Goal: Information Seeking & Learning: Learn about a topic

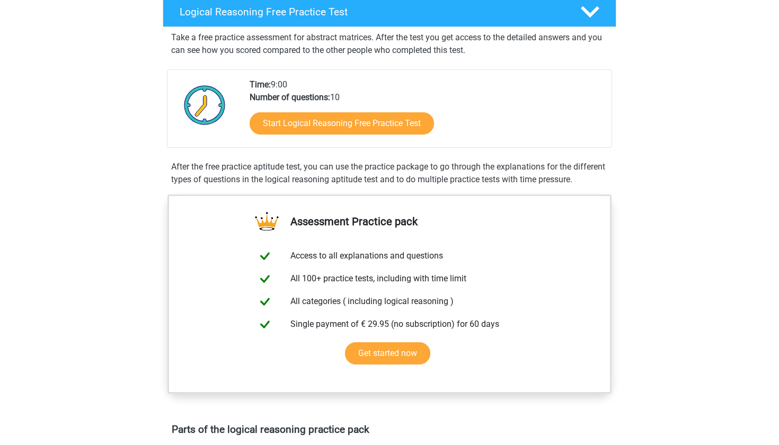
scroll to position [179, 0]
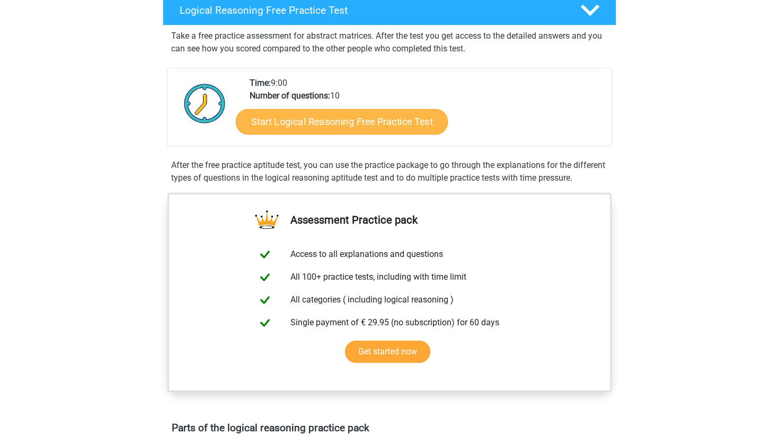
click at [298, 124] on link "Start Logical Reasoning Free Practice Test" at bounding box center [342, 121] width 212 height 25
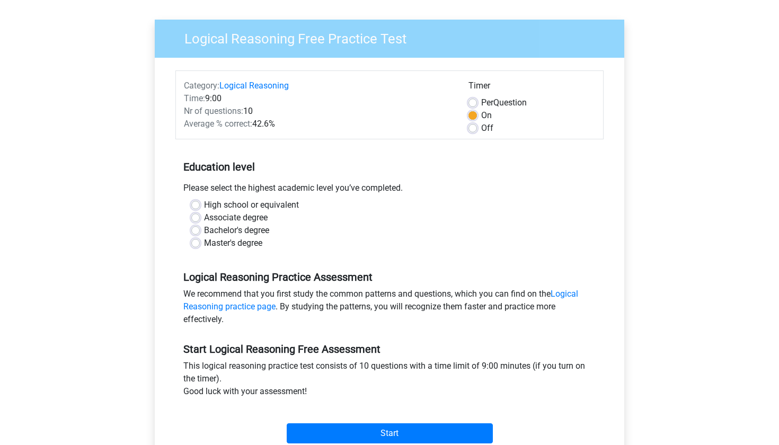
scroll to position [101, 0]
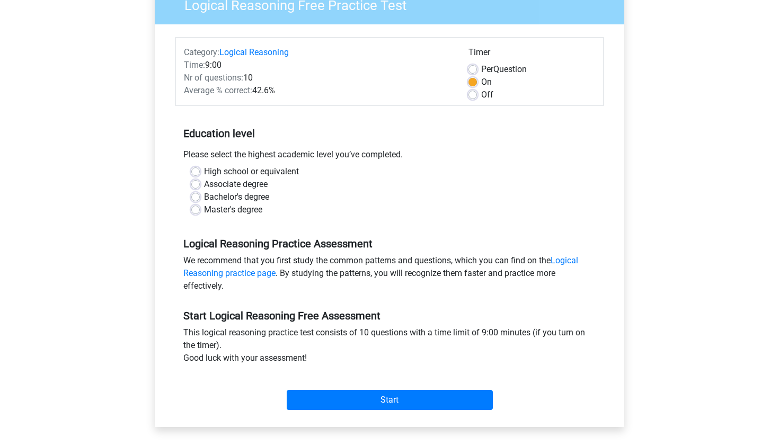
click at [204, 210] on label "Master's degree" at bounding box center [233, 210] width 58 height 13
click at [193, 210] on input "Master's degree" at bounding box center [195, 209] width 8 height 11
radio input "true"
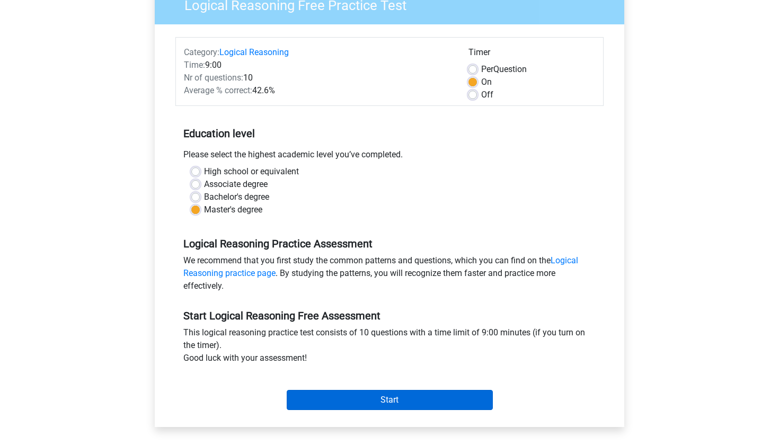
click at [376, 404] on input "Start" at bounding box center [390, 400] width 206 height 20
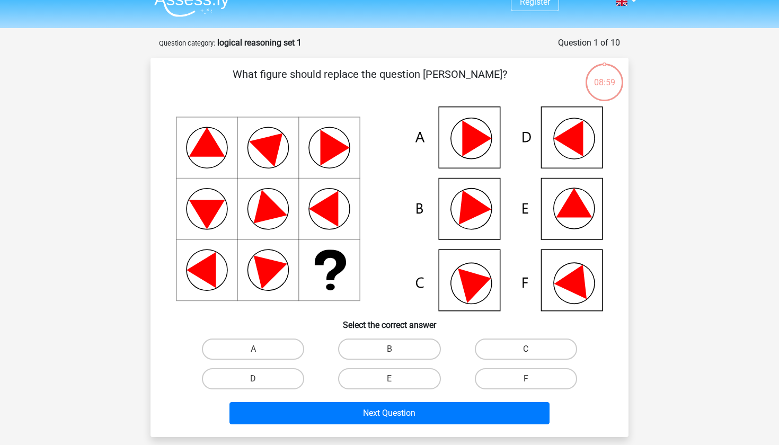
scroll to position [16, 0]
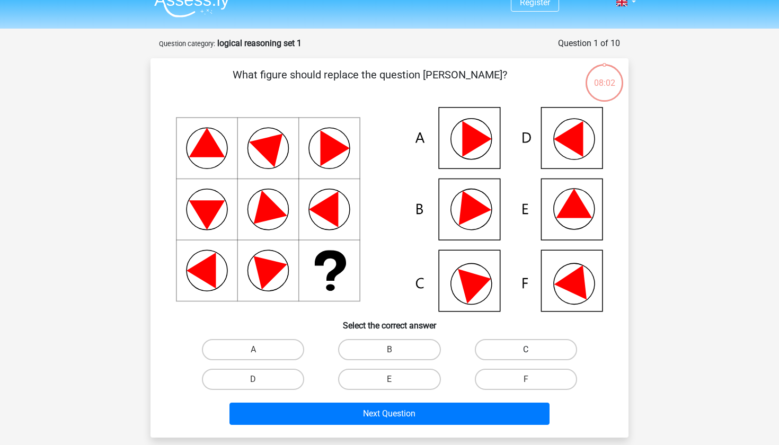
click at [513, 352] on label "C" at bounding box center [526, 349] width 102 height 21
click at [526, 352] on input "C" at bounding box center [529, 353] width 7 height 7
radio input "true"
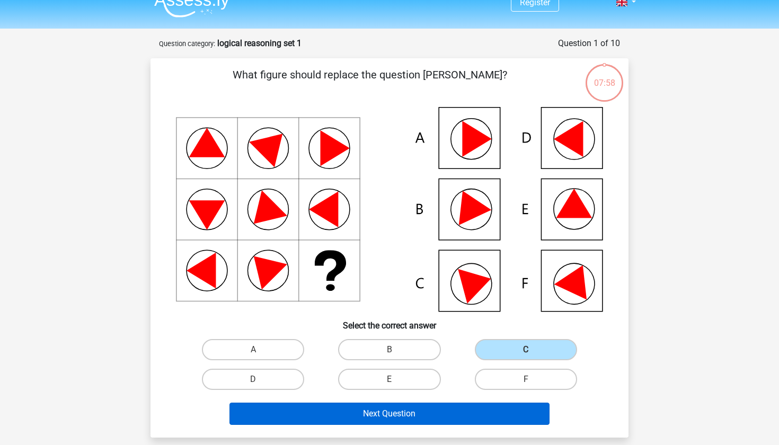
click at [473, 416] on button "Next Question" at bounding box center [390, 414] width 321 height 22
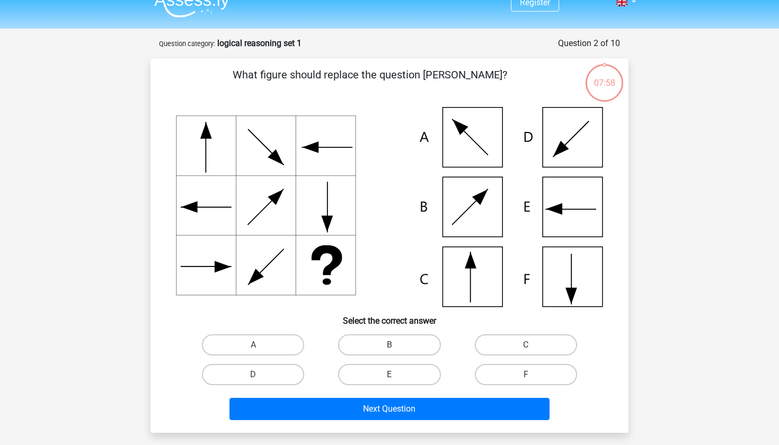
scroll to position [53, 0]
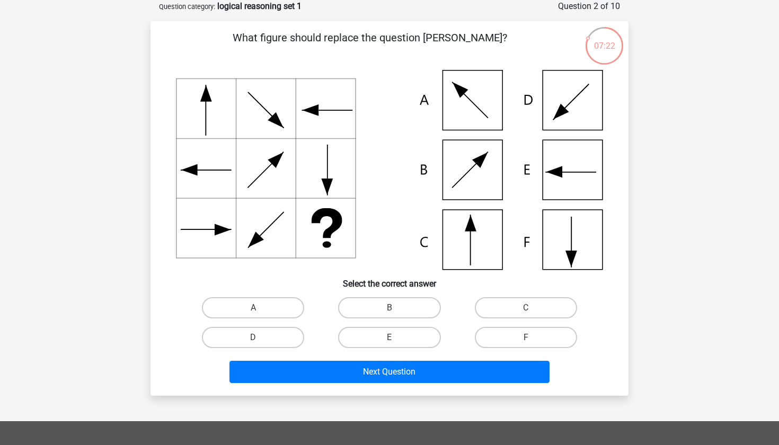
click at [477, 253] on icon at bounding box center [389, 170] width 427 height 200
click at [539, 314] on label "C" at bounding box center [526, 307] width 102 height 21
click at [533, 314] on input "C" at bounding box center [529, 311] width 7 height 7
radio input "true"
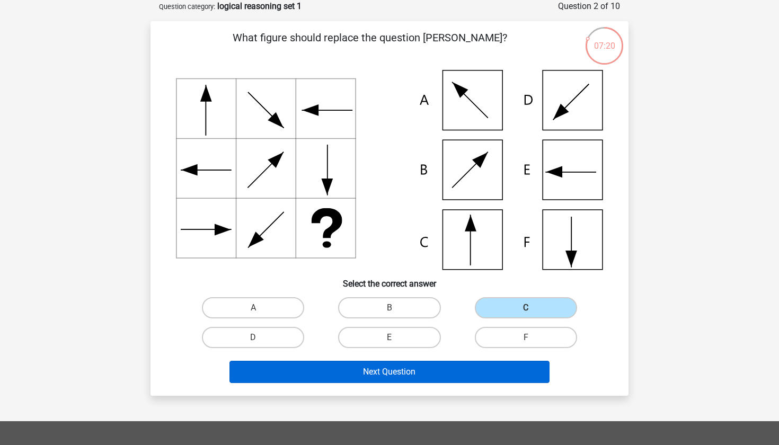
click at [498, 366] on button "Next Question" at bounding box center [390, 372] width 321 height 22
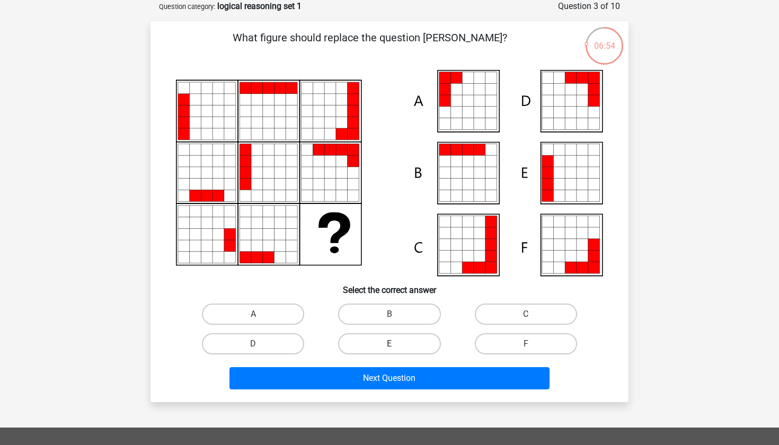
click at [355, 334] on label "E" at bounding box center [389, 343] width 102 height 21
click at [390, 344] on input "E" at bounding box center [393, 347] width 7 height 7
radio input "true"
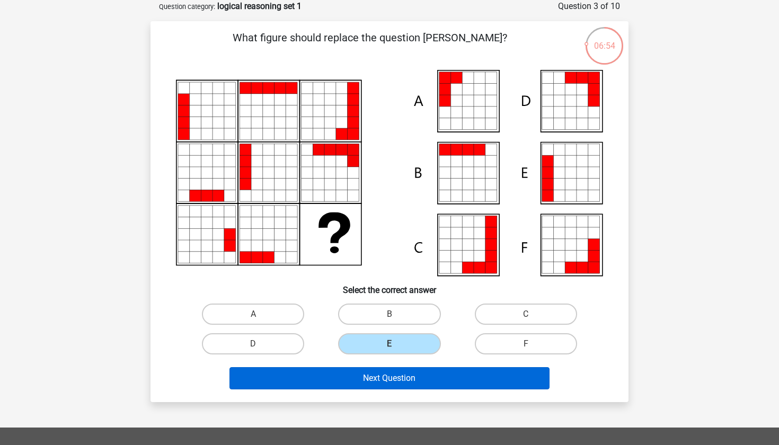
click at [348, 383] on button "Next Question" at bounding box center [390, 378] width 321 height 22
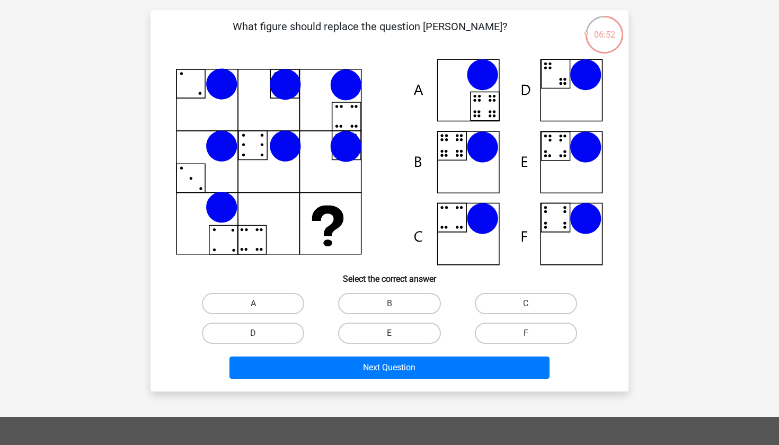
scroll to position [67, 0]
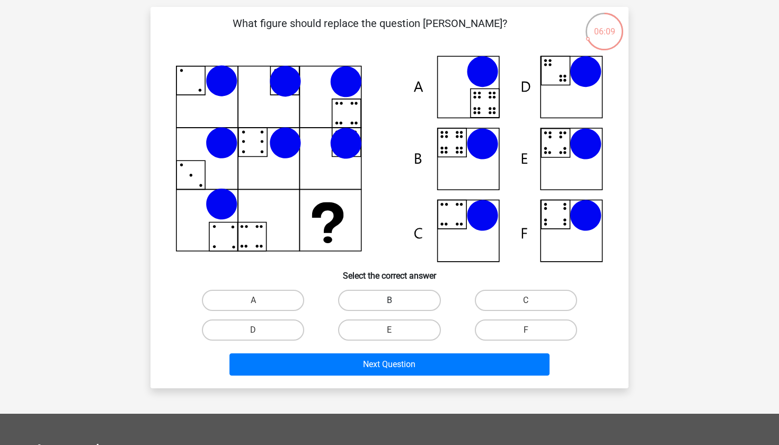
click at [397, 295] on label "B" at bounding box center [389, 300] width 102 height 21
click at [397, 301] on input "B" at bounding box center [393, 304] width 7 height 7
radio input "true"
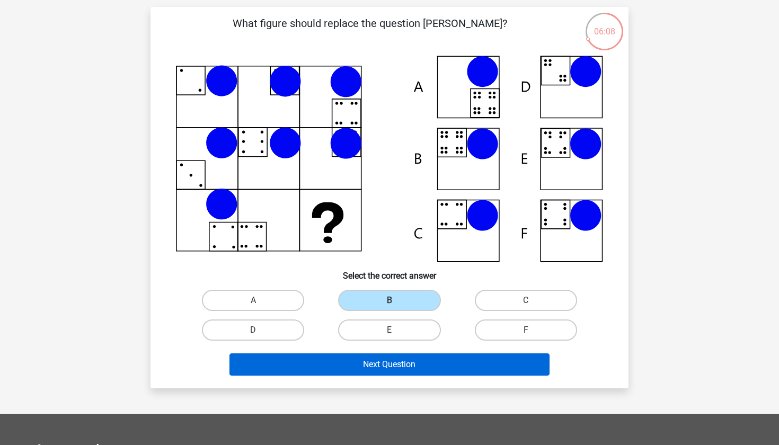
click at [397, 366] on button "Next Question" at bounding box center [390, 365] width 321 height 22
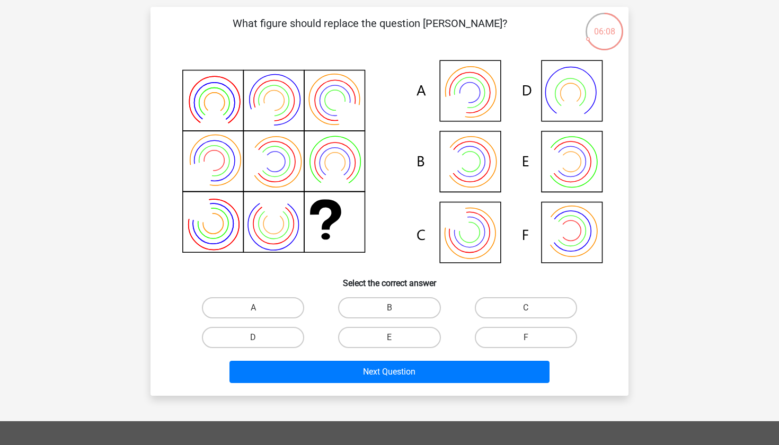
scroll to position [53, 0]
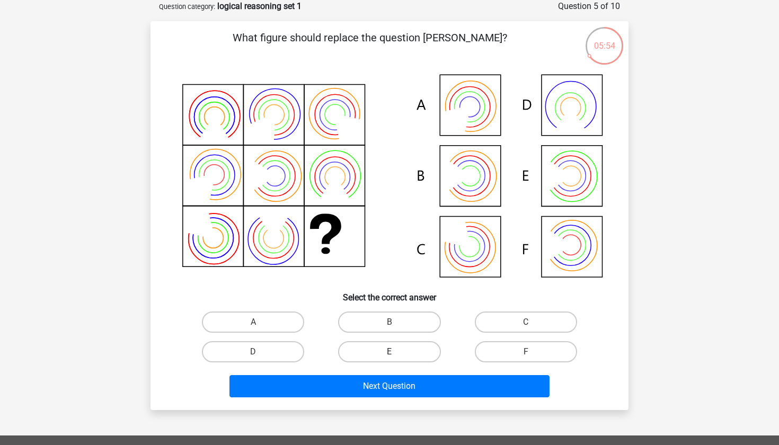
click at [397, 353] on label "E" at bounding box center [389, 351] width 102 height 21
click at [397, 353] on input "E" at bounding box center [393, 355] width 7 height 7
radio input "true"
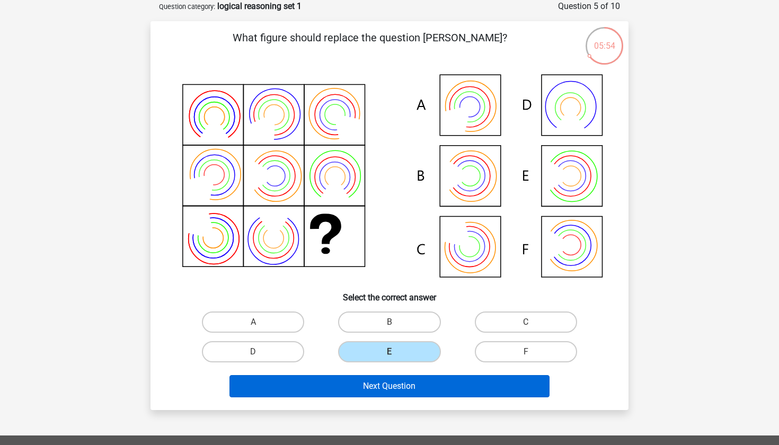
click at [395, 382] on button "Next Question" at bounding box center [390, 386] width 321 height 22
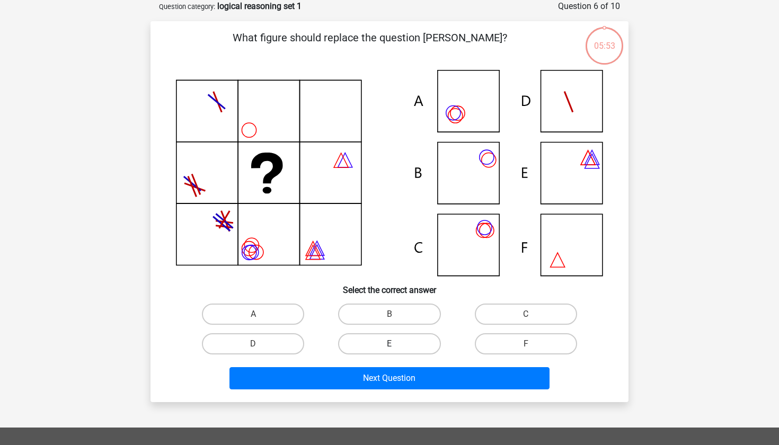
click at [394, 343] on label "E" at bounding box center [389, 343] width 102 height 21
click at [394, 344] on input "E" at bounding box center [393, 347] width 7 height 7
radio input "true"
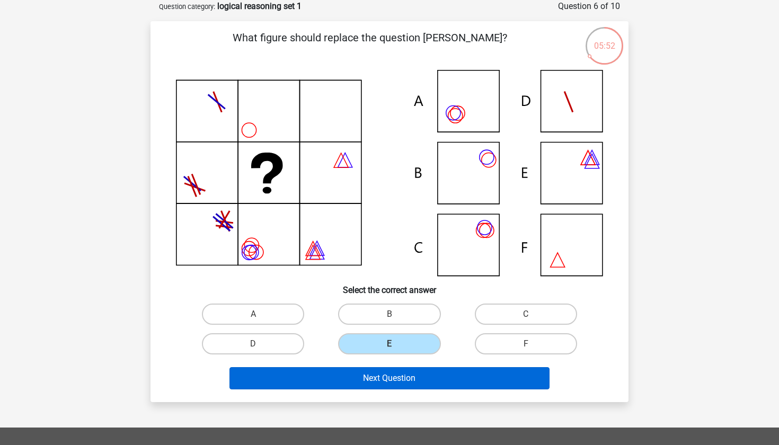
click at [391, 383] on button "Next Question" at bounding box center [390, 378] width 321 height 22
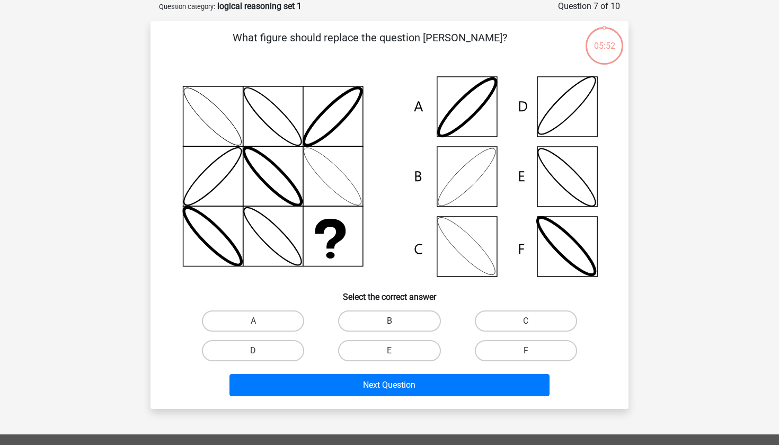
click at [394, 312] on label "B" at bounding box center [389, 321] width 102 height 21
click at [394, 321] on input "B" at bounding box center [393, 324] width 7 height 7
radio input "true"
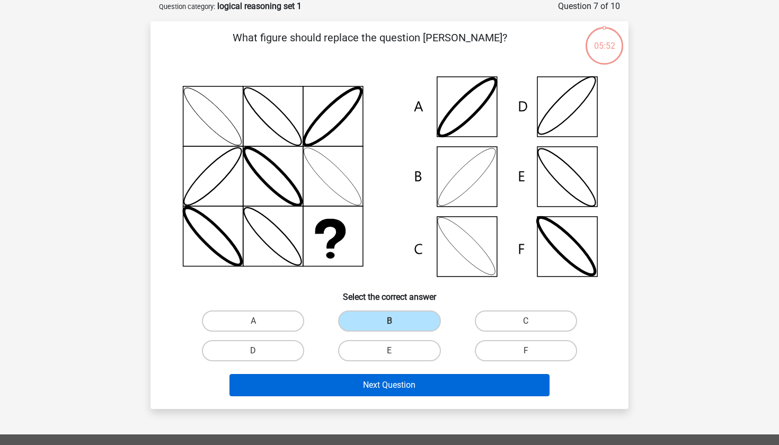
click at [384, 378] on button "Next Question" at bounding box center [390, 385] width 321 height 22
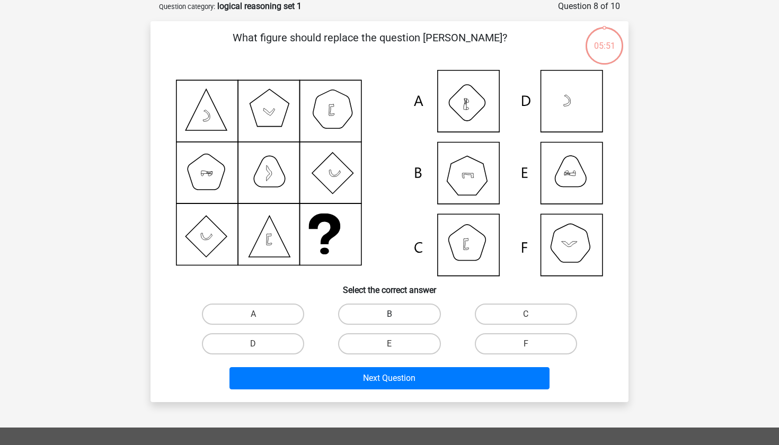
click at [386, 321] on label "B" at bounding box center [389, 314] width 102 height 21
click at [390, 321] on input "B" at bounding box center [393, 317] width 7 height 7
radio input "true"
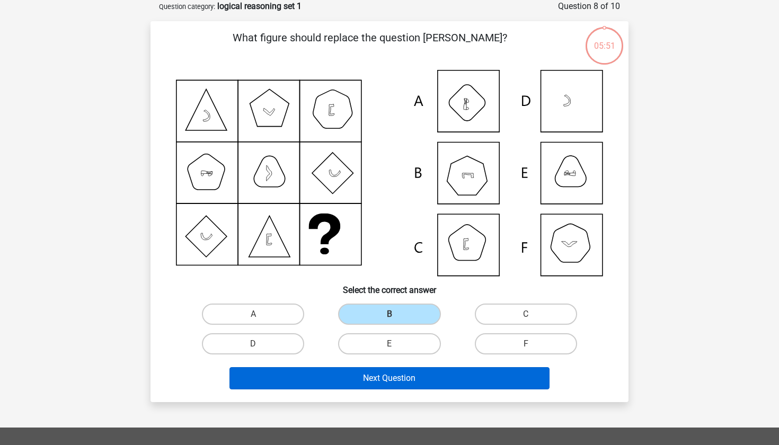
click at [380, 373] on button "Next Question" at bounding box center [390, 378] width 321 height 22
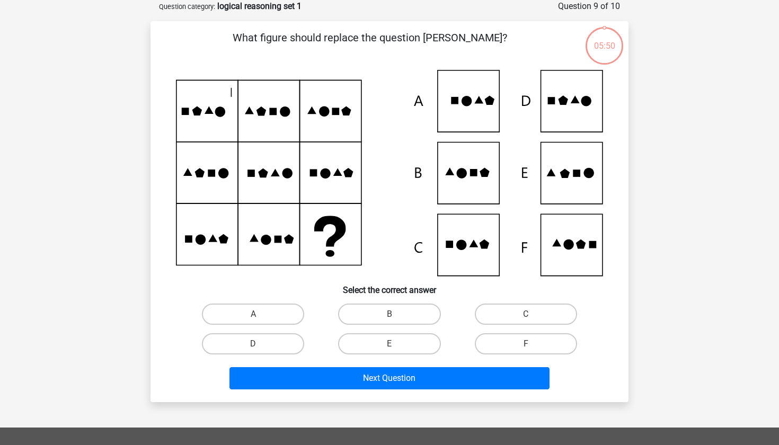
click at [388, 298] on div "What figure should replace the question mark?" at bounding box center [390, 212] width 470 height 364
click at [388, 306] on label "B" at bounding box center [389, 314] width 102 height 21
click at [390, 314] on input "B" at bounding box center [393, 317] width 7 height 7
radio input "true"
click at [380, 365] on div "Next Question" at bounding box center [390, 376] width 444 height 35
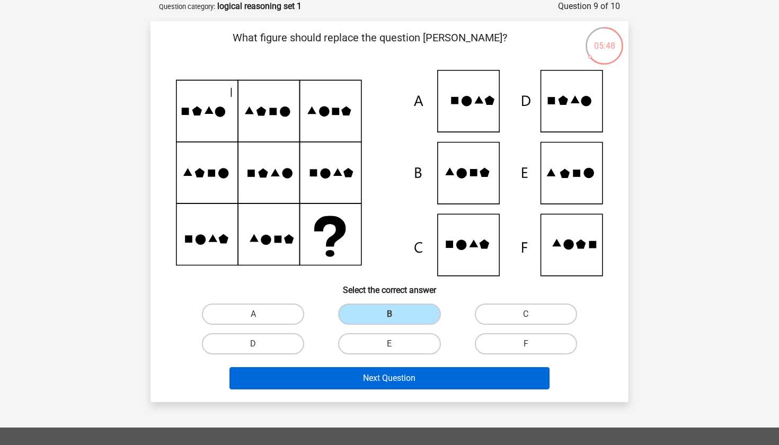
click at [378, 371] on button "Next Question" at bounding box center [390, 378] width 321 height 22
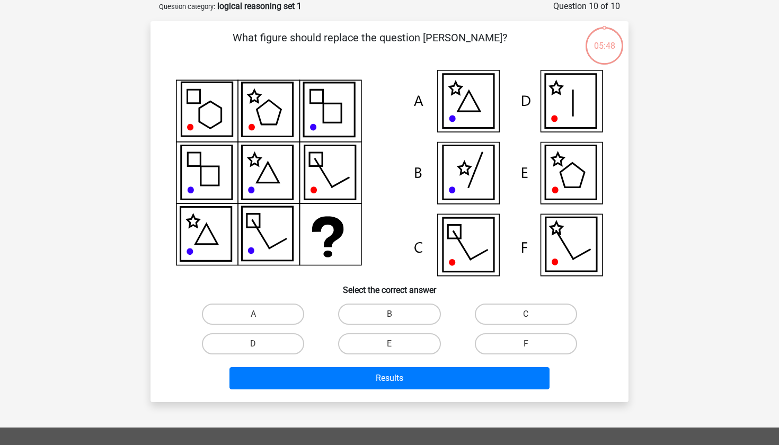
click at [390, 314] on input "B" at bounding box center [393, 317] width 7 height 7
radio input "true"
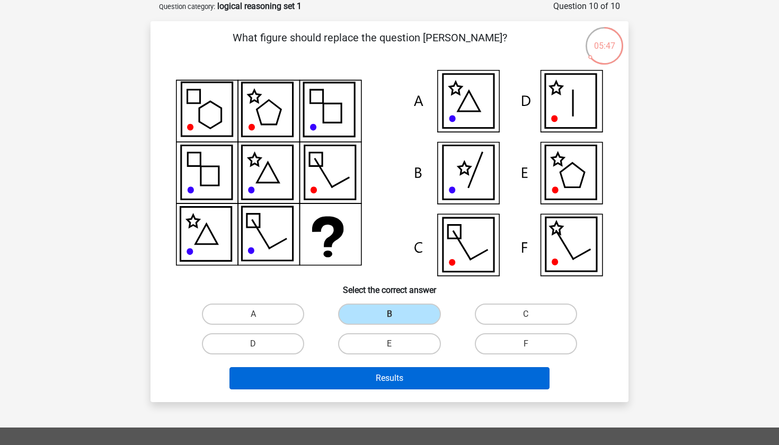
click at [383, 383] on button "Results" at bounding box center [390, 378] width 321 height 22
